Goal: Transaction & Acquisition: Purchase product/service

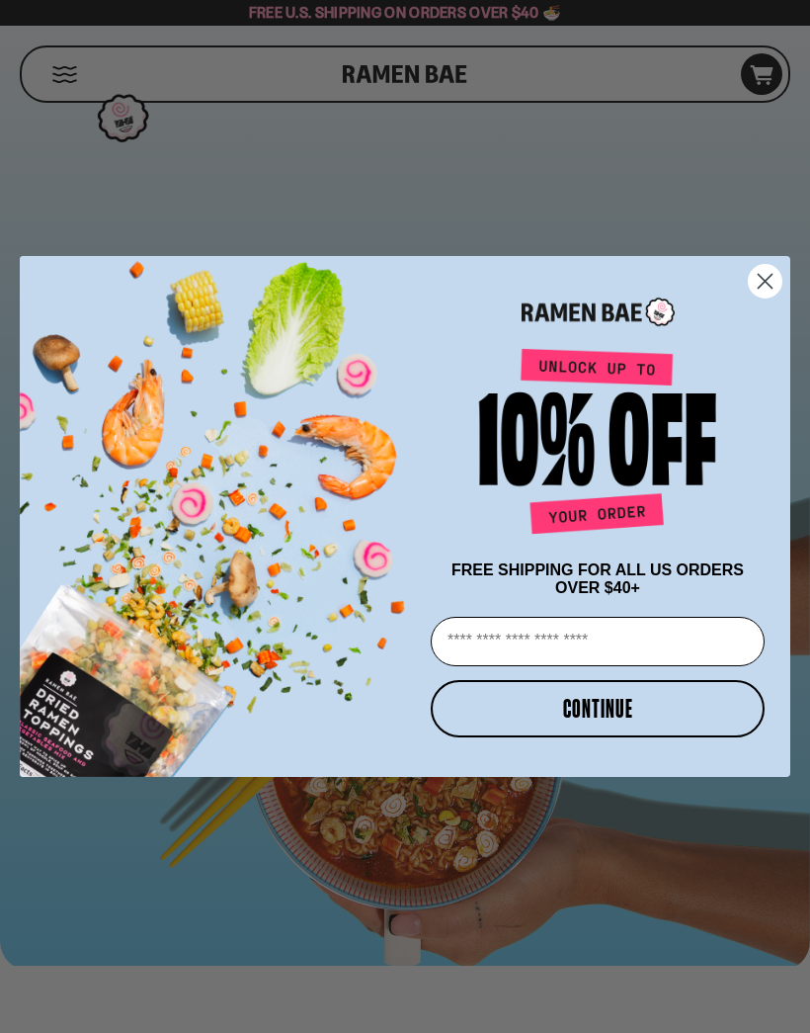
click at [774, 274] on circle "Close dialog" at bounding box center [765, 281] width 33 height 33
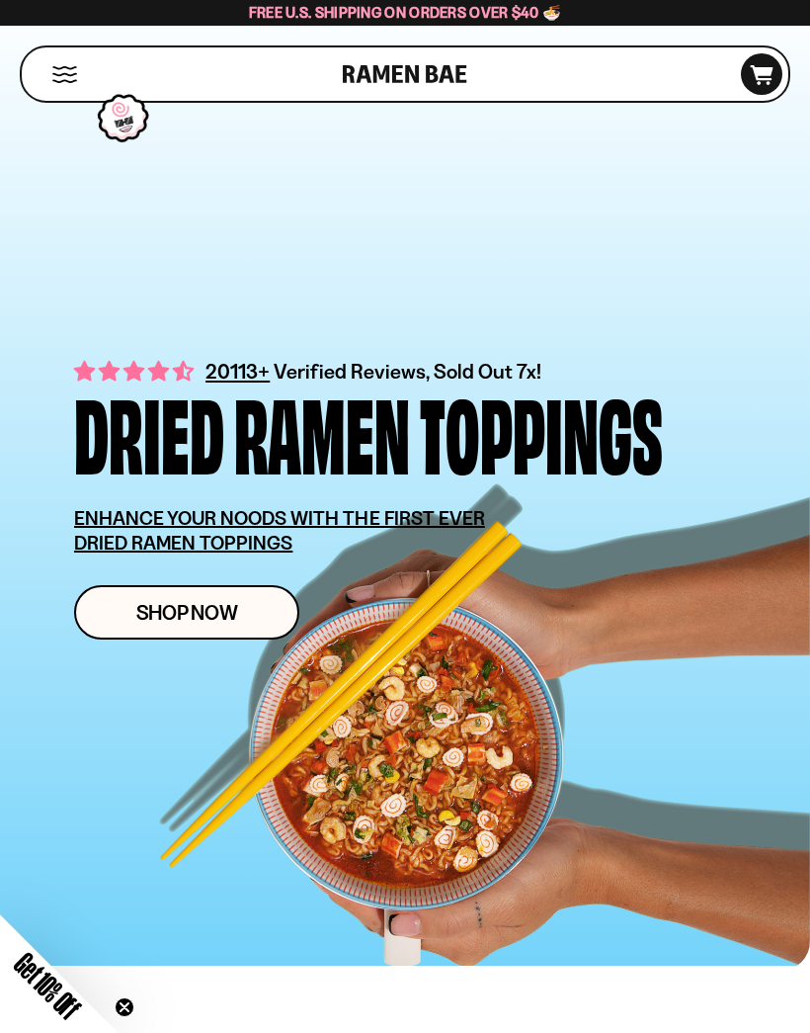
click at [261, 590] on link "Shop Now" at bounding box center [186, 612] width 225 height 54
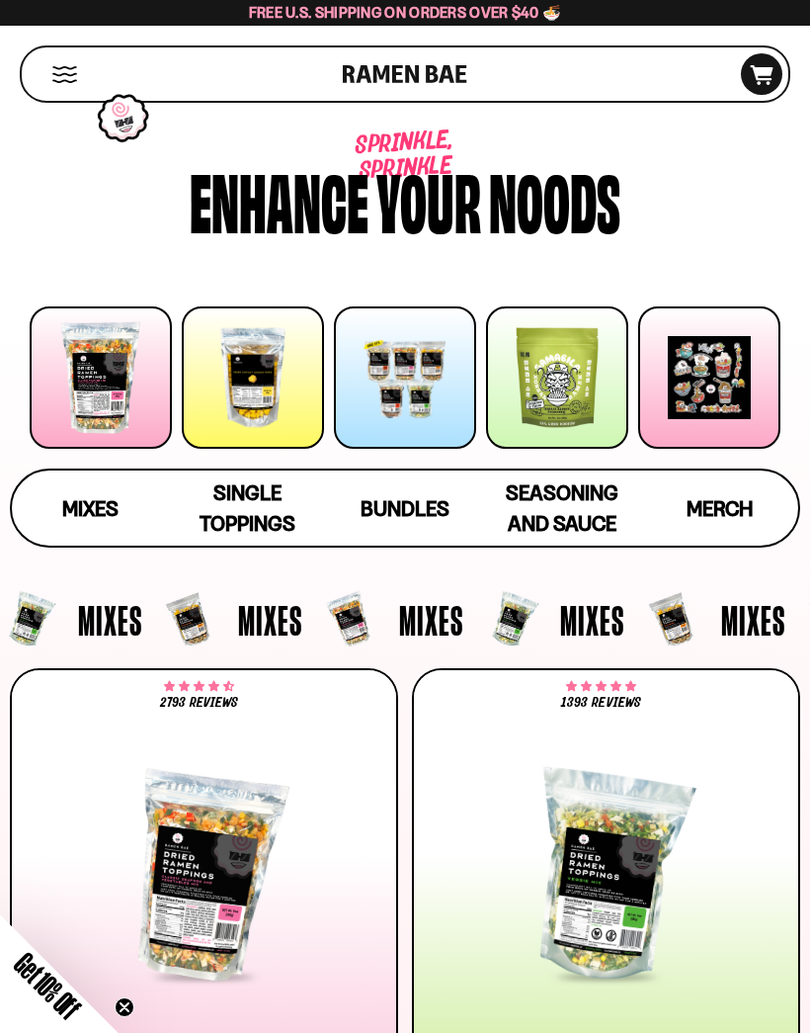
click at [576, 869] on div at bounding box center [606, 876] width 363 height 205
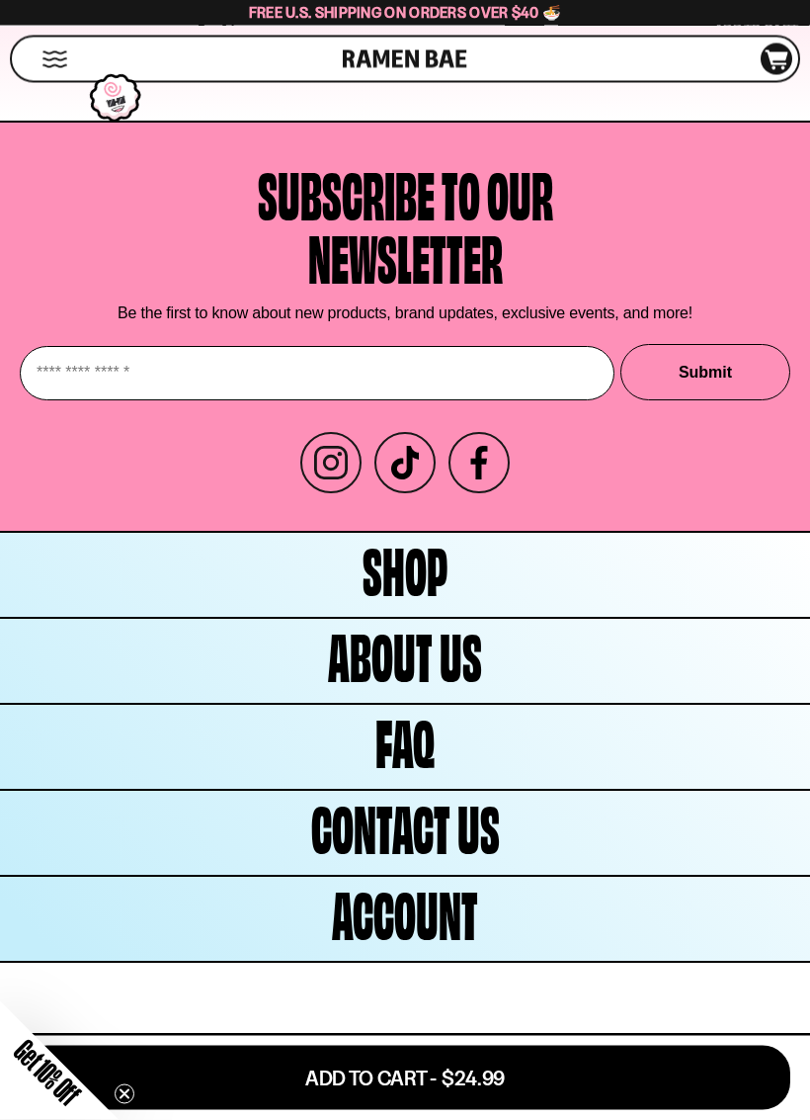
scroll to position [9472, 0]
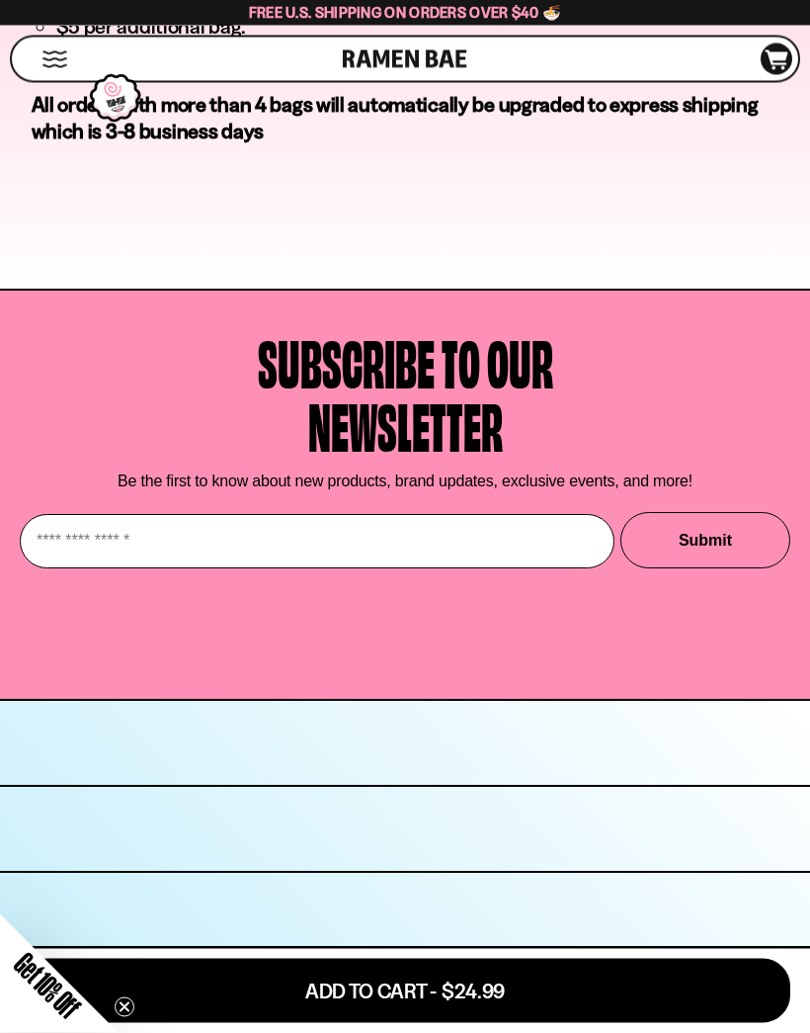
scroll to position [9272, 0]
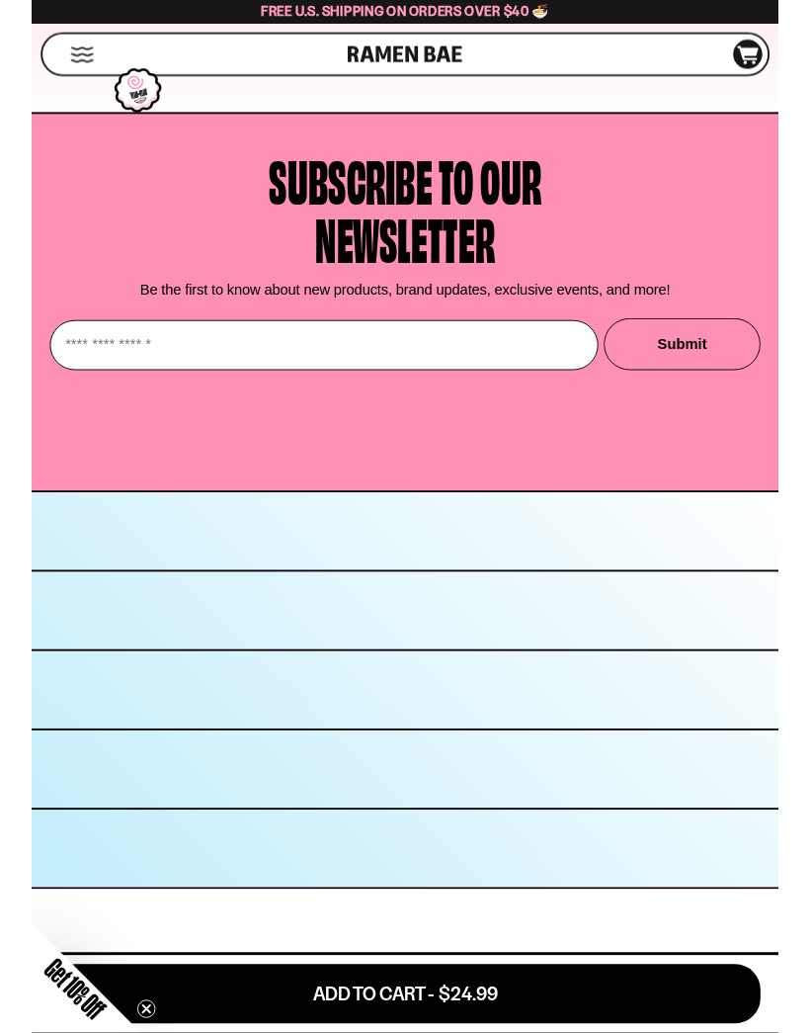
scroll to position [9897, 0]
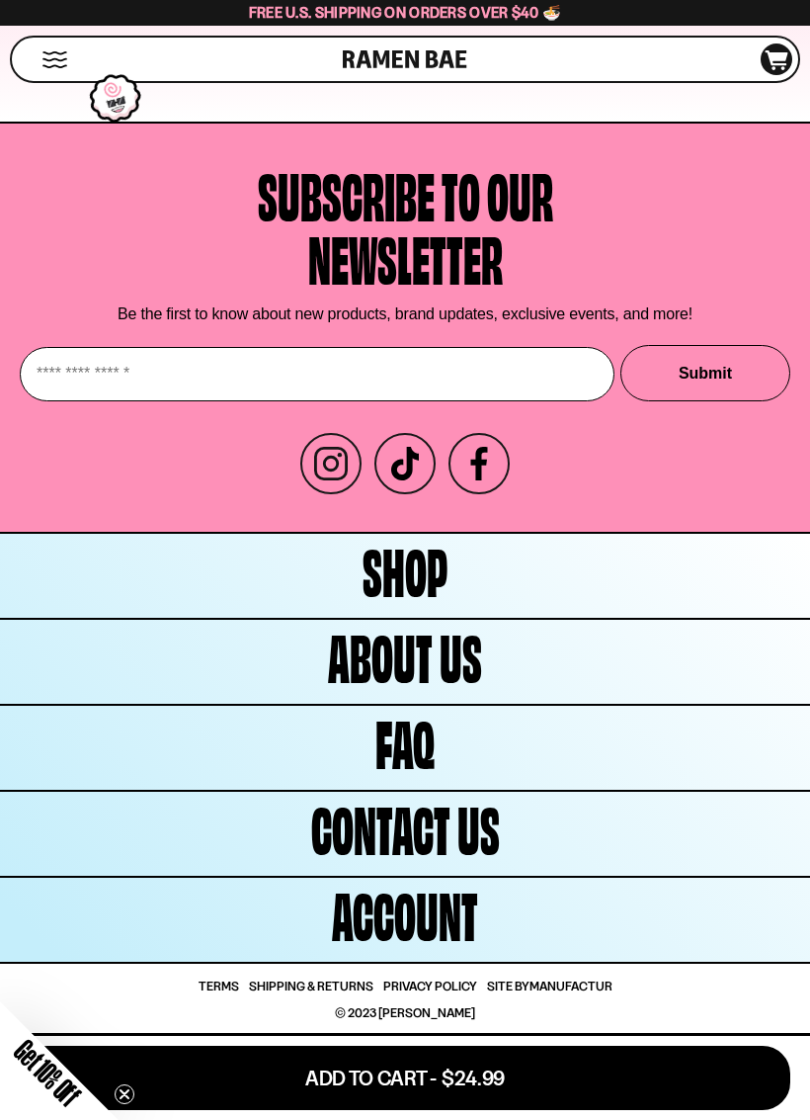
click at [272, 378] on input "Enter your email" at bounding box center [317, 374] width 595 height 54
type input "*"
type input "**********"
click at [695, 386] on button "Submit" at bounding box center [706, 373] width 170 height 56
click at [523, 679] on link "About Us" at bounding box center [405, 662] width 810 height 84
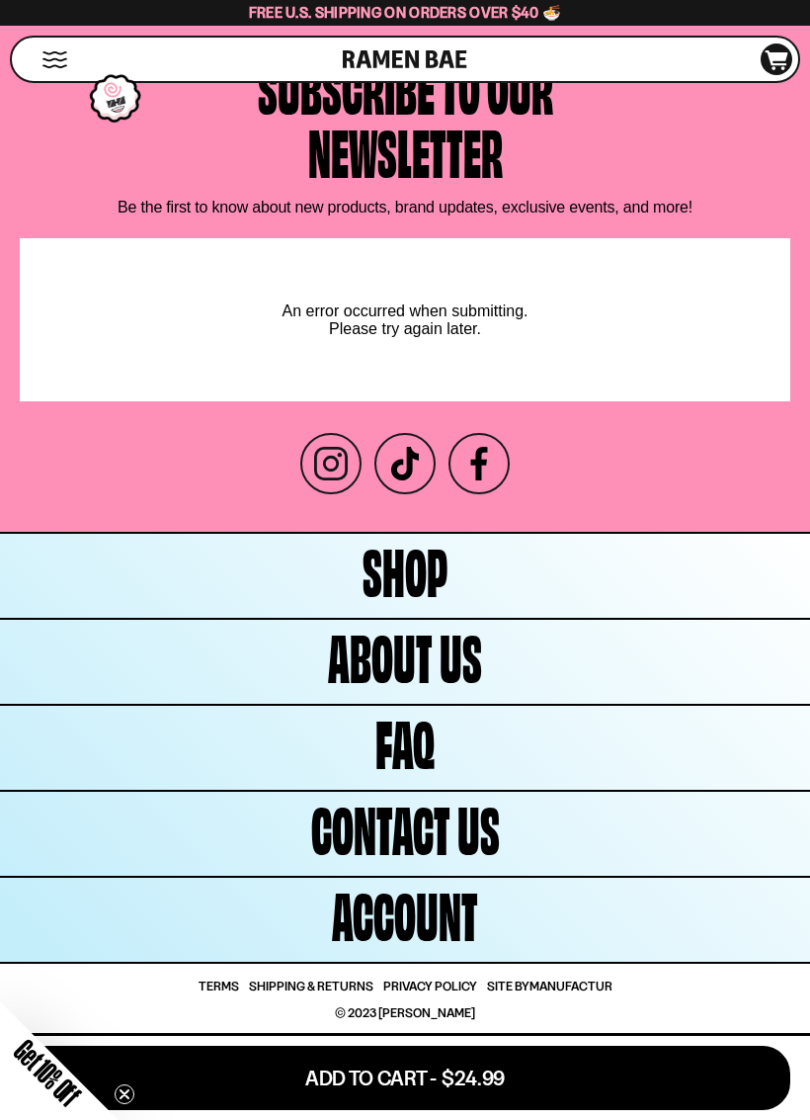
click at [504, 618] on link "Shop" at bounding box center [405, 576] width 810 height 84
click at [464, 686] on span "About Us" at bounding box center [405, 654] width 154 height 63
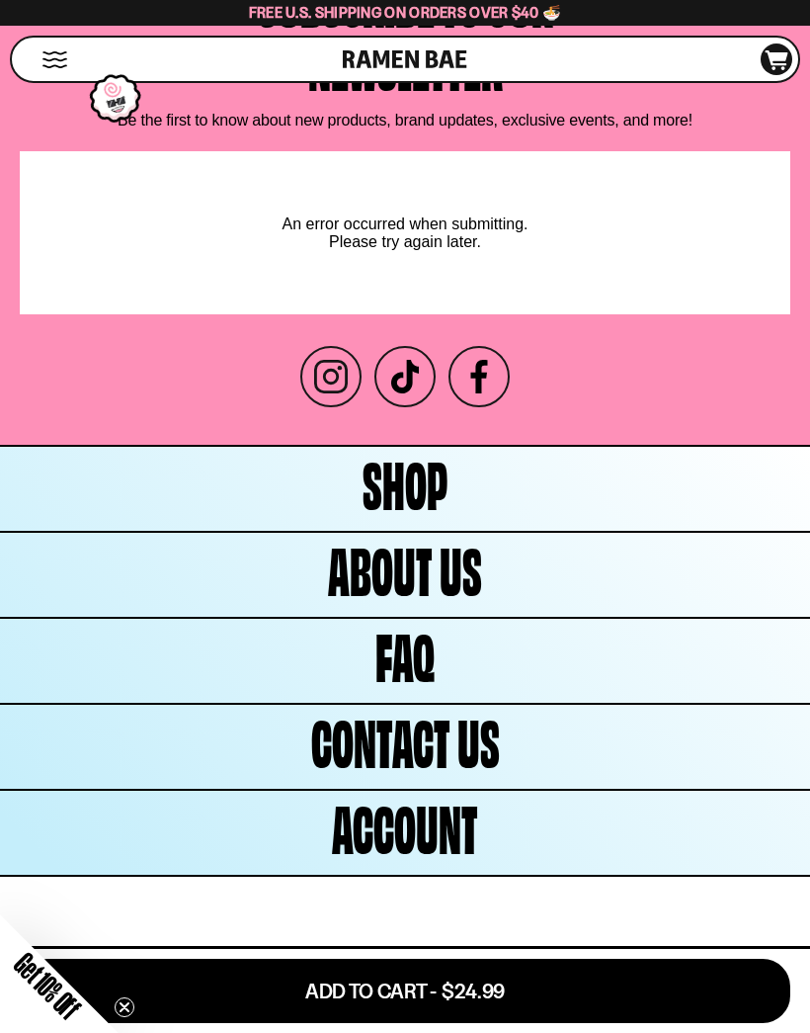
click at [469, 599] on span "About Us" at bounding box center [405, 567] width 154 height 63
click at [495, 771] on span "Contact Us" at bounding box center [405, 739] width 189 height 63
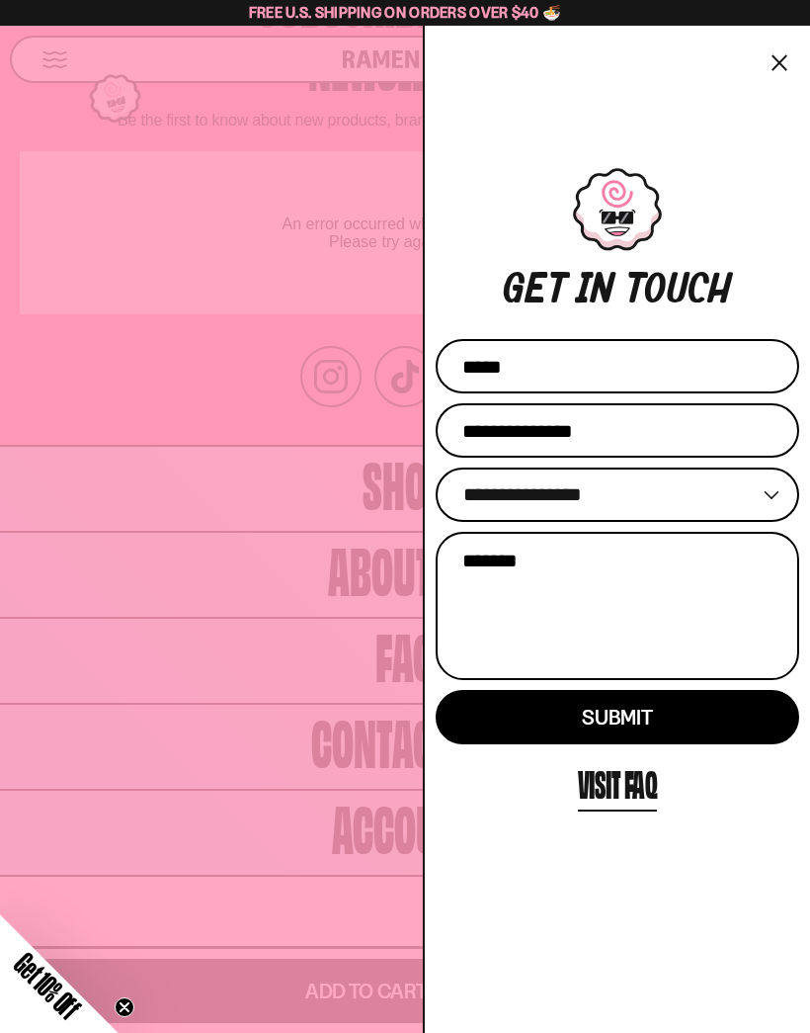
click at [453, 771] on span "Contact Us" at bounding box center [405, 739] width 189 height 63
